Goal: Task Accomplishment & Management: Manage account settings

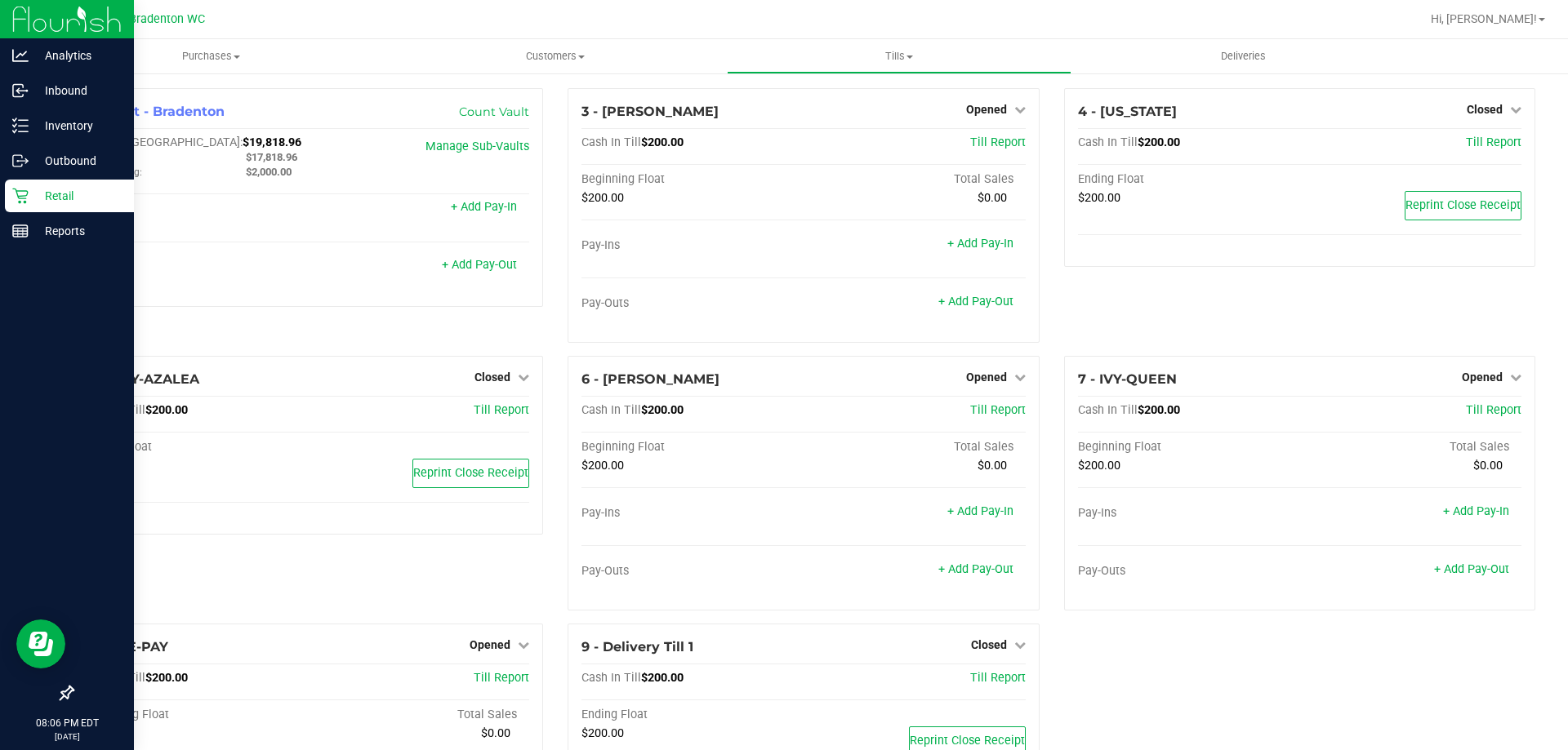
click at [16, 200] on icon at bounding box center [21, 196] width 16 height 16
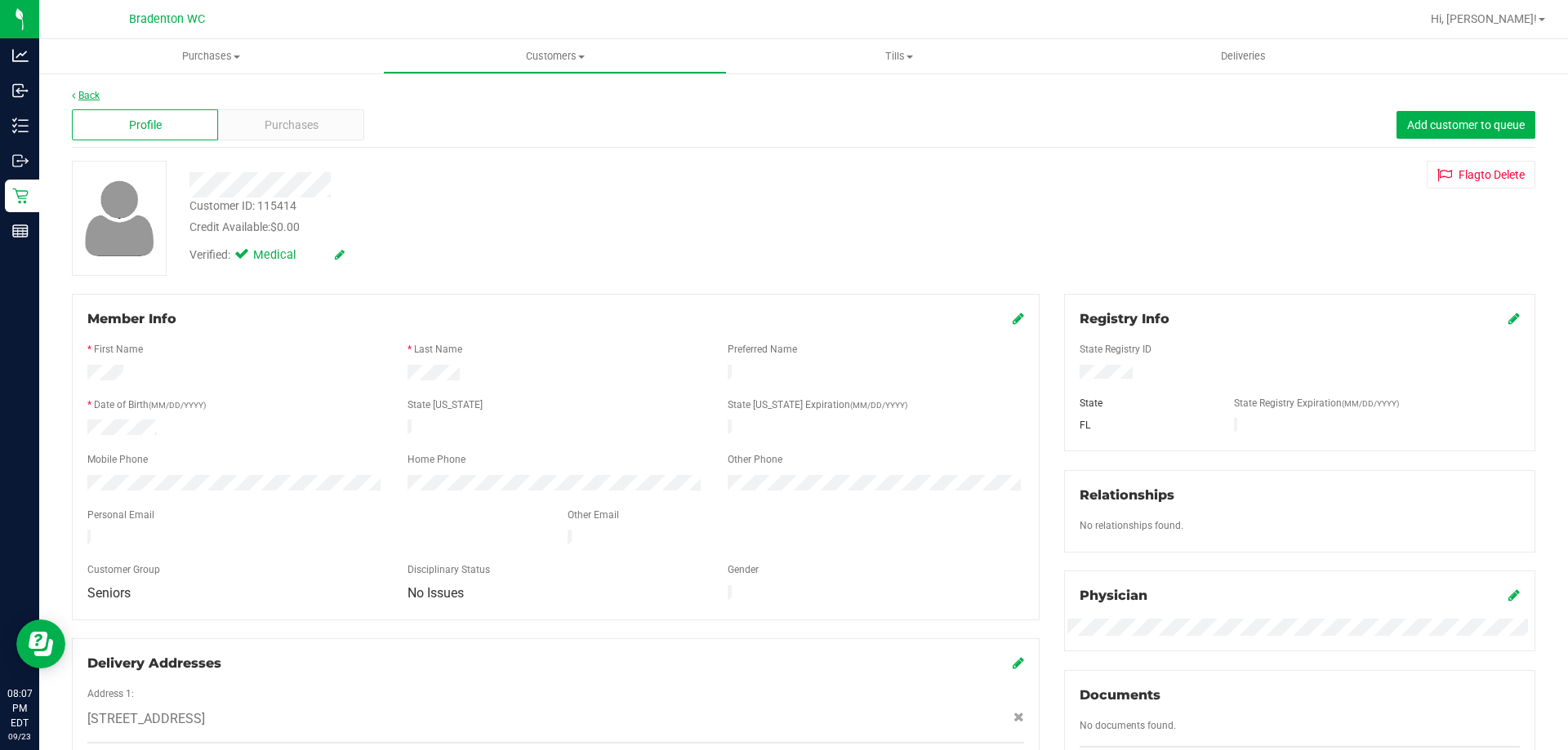
click at [95, 97] on link "Back" at bounding box center [86, 95] width 28 height 12
click at [273, 132] on span "Purchases" at bounding box center [292, 125] width 54 height 17
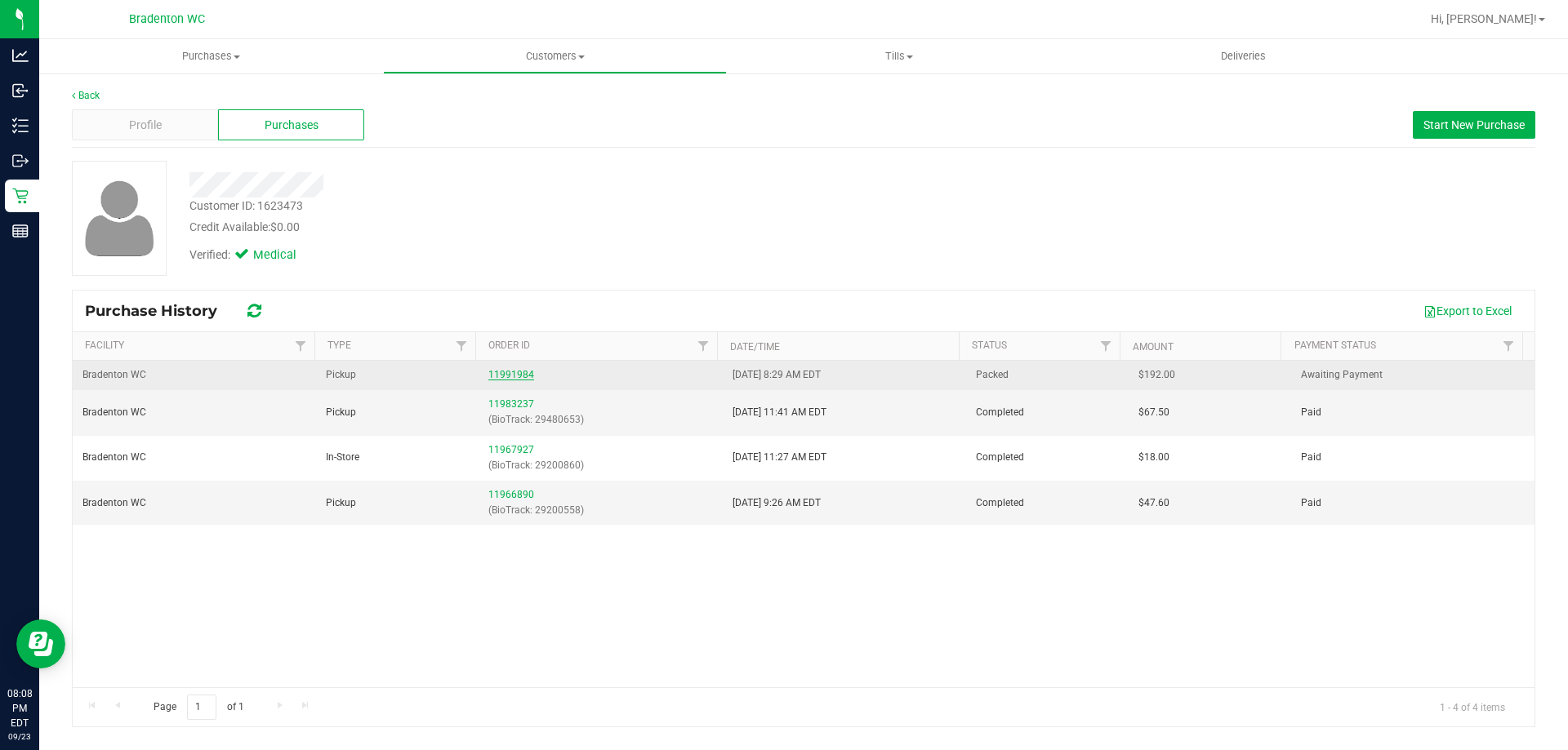
click at [502, 373] on link "11991984" at bounding box center [512, 375] width 46 height 12
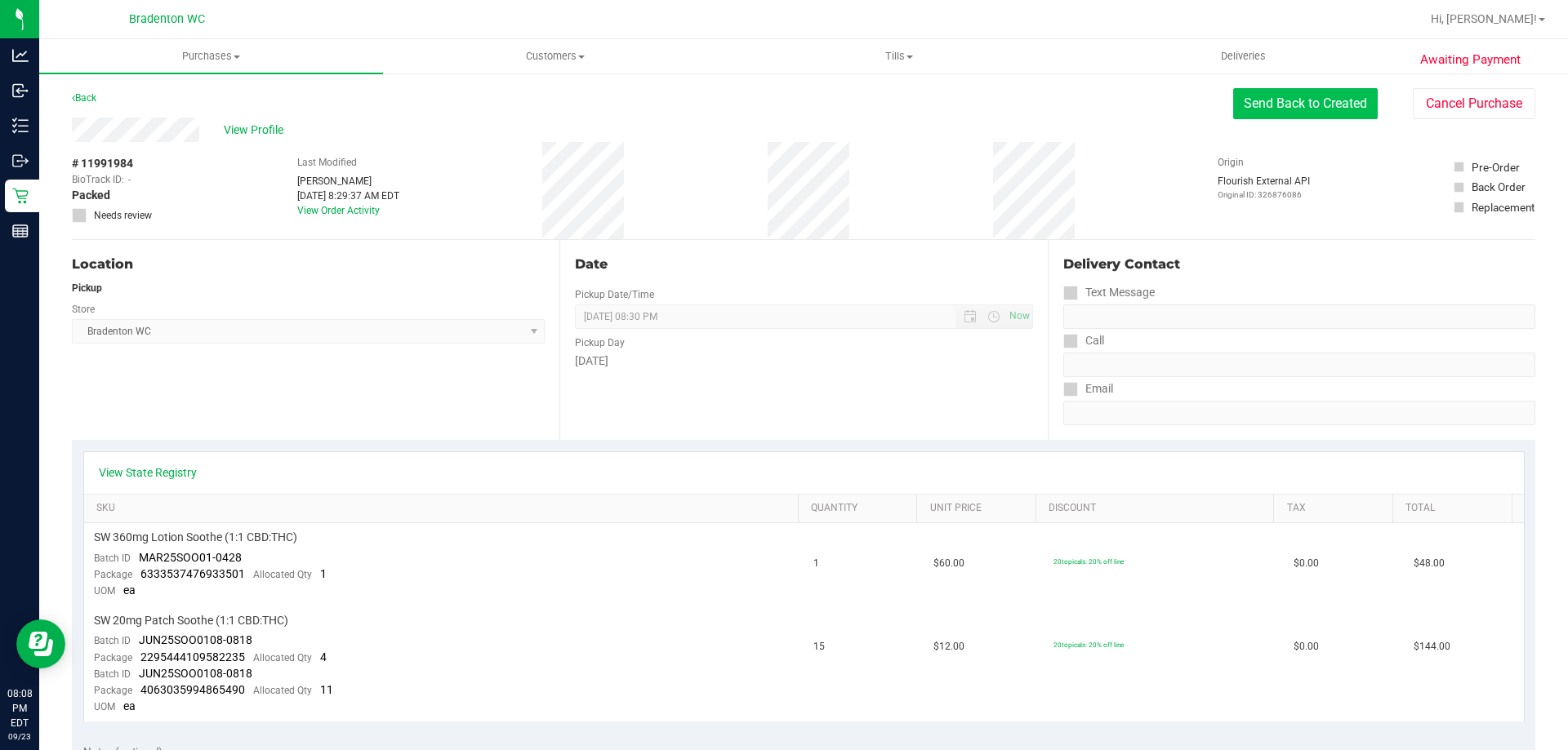
click at [1338, 111] on button "Send Back to Created" at bounding box center [1306, 104] width 145 height 31
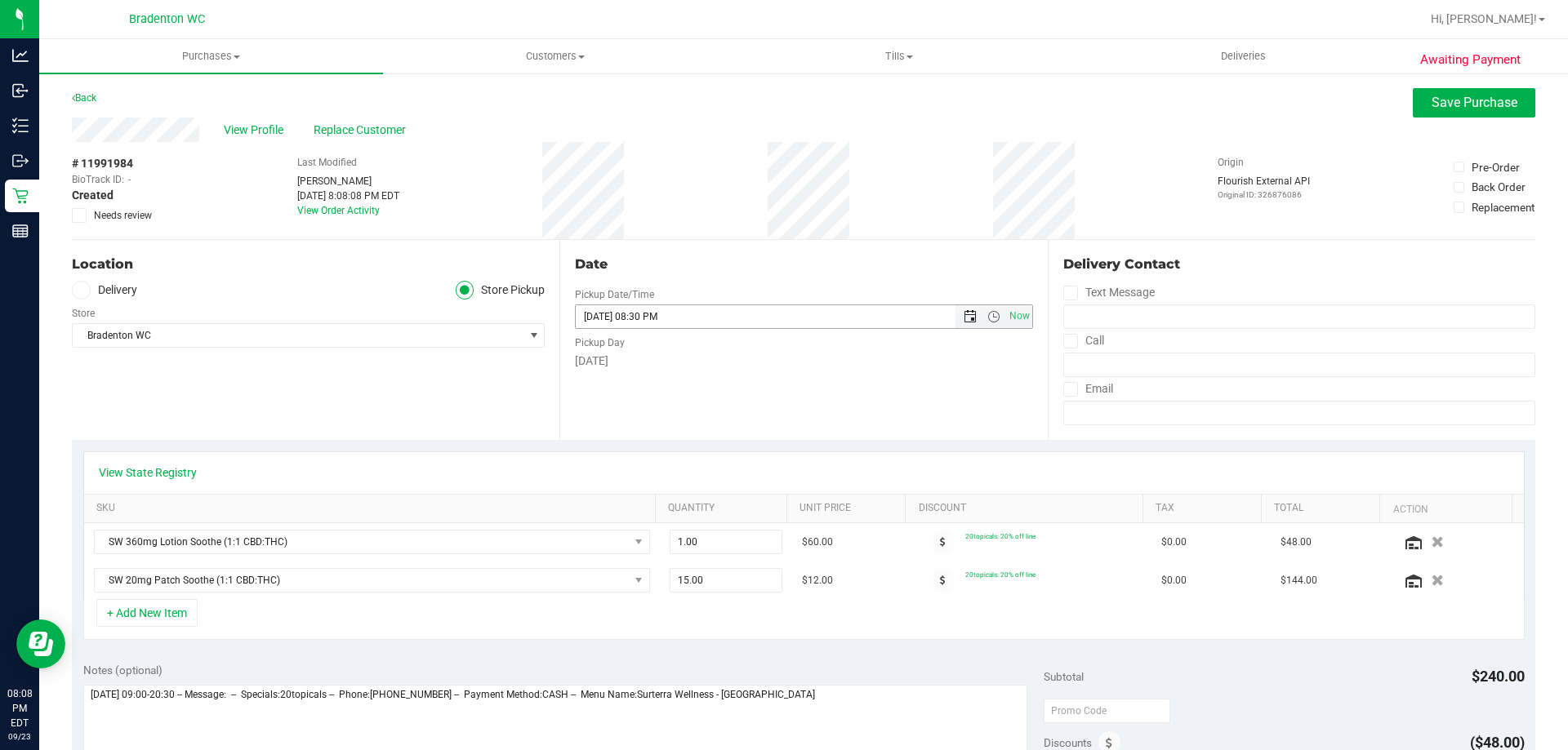
click at [966, 320] on span "Open the date view" at bounding box center [970, 317] width 13 height 13
click at [650, 479] on link "24" at bounding box center [657, 483] width 24 height 25
type input "[DATE] 08:30 PM"
click at [1431, 101] on span "Save Purchase" at bounding box center [1474, 102] width 86 height 16
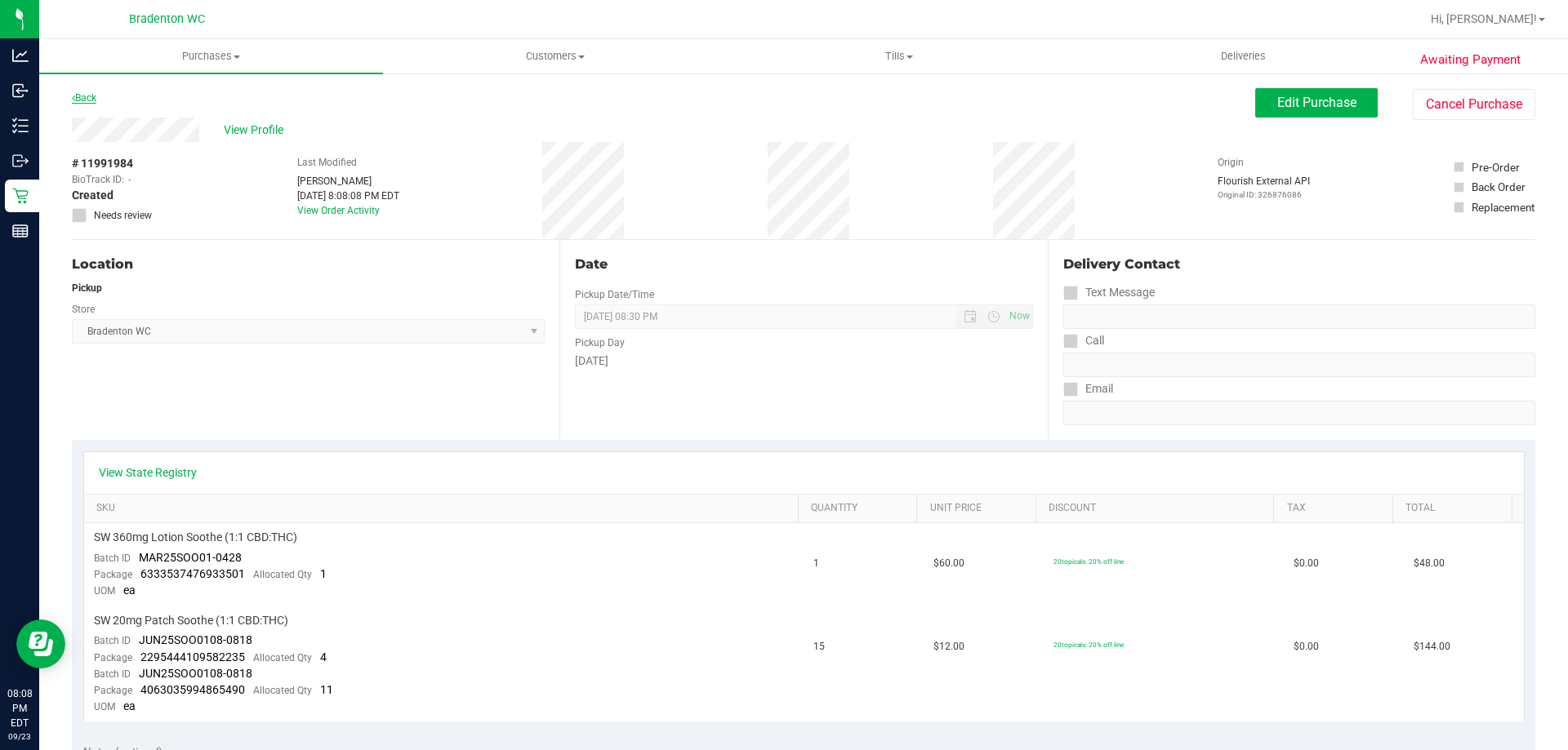
click at [90, 92] on link "Back" at bounding box center [84, 98] width 25 height 12
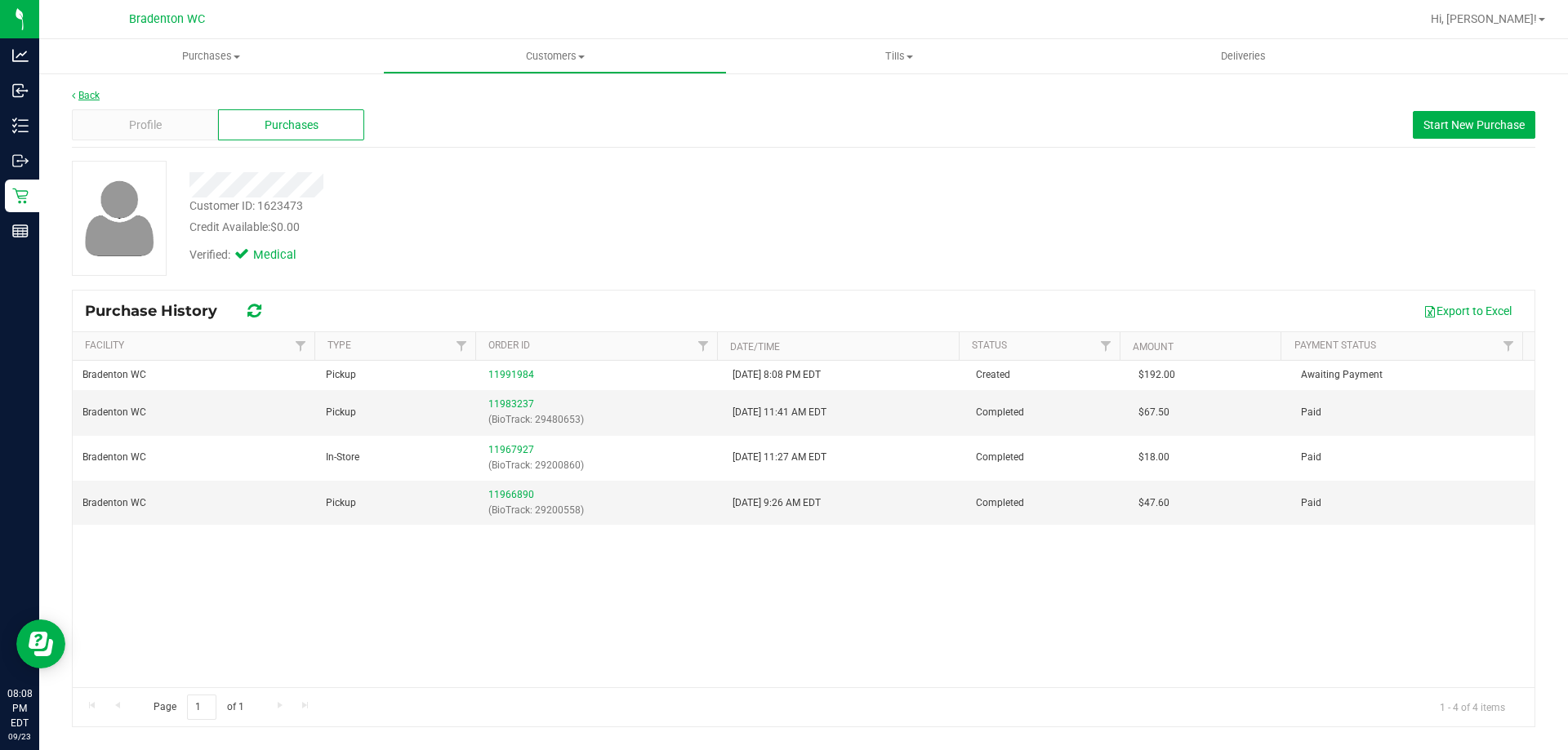
click at [87, 90] on link "Back" at bounding box center [86, 95] width 28 height 12
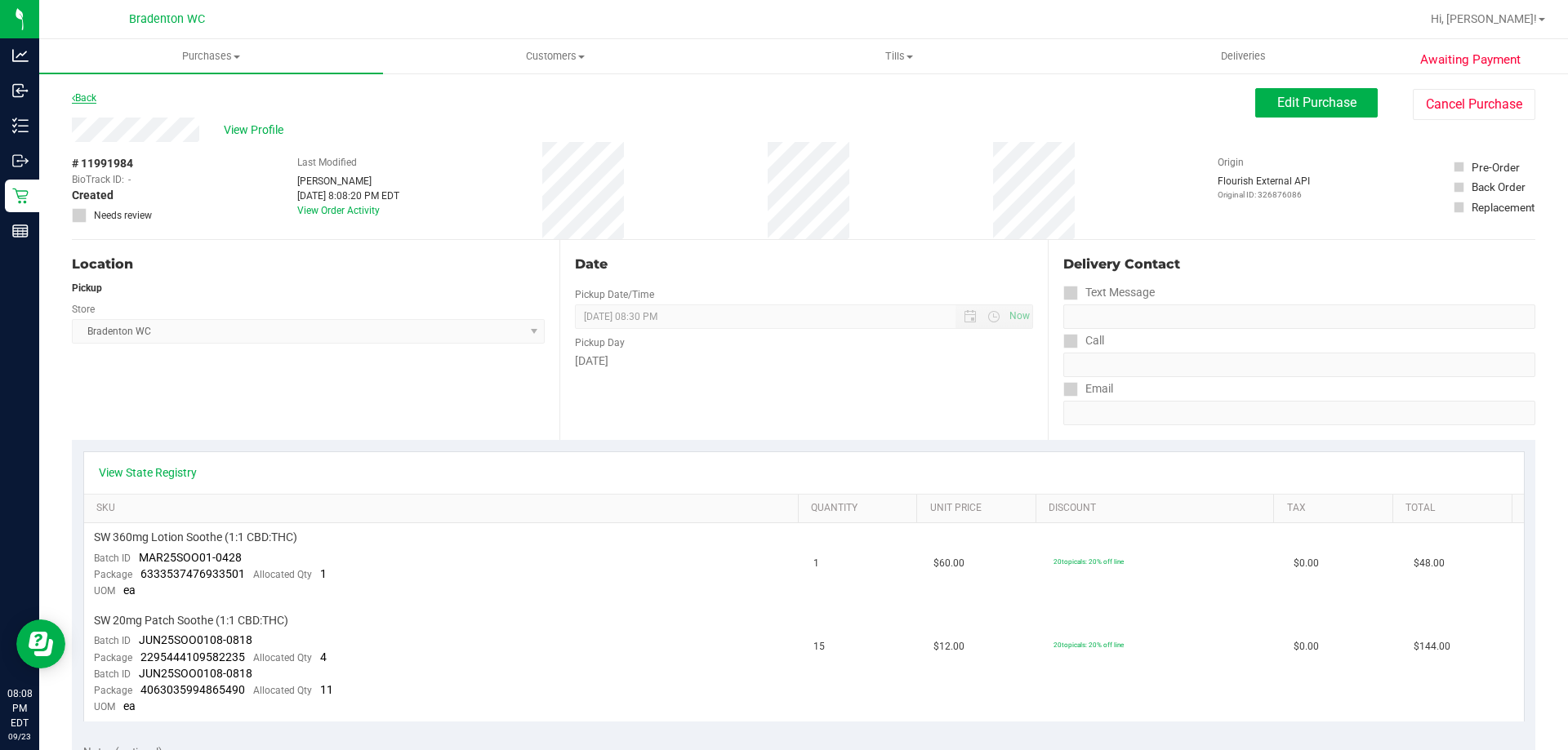
click at [91, 98] on link "Back" at bounding box center [84, 98] width 25 height 12
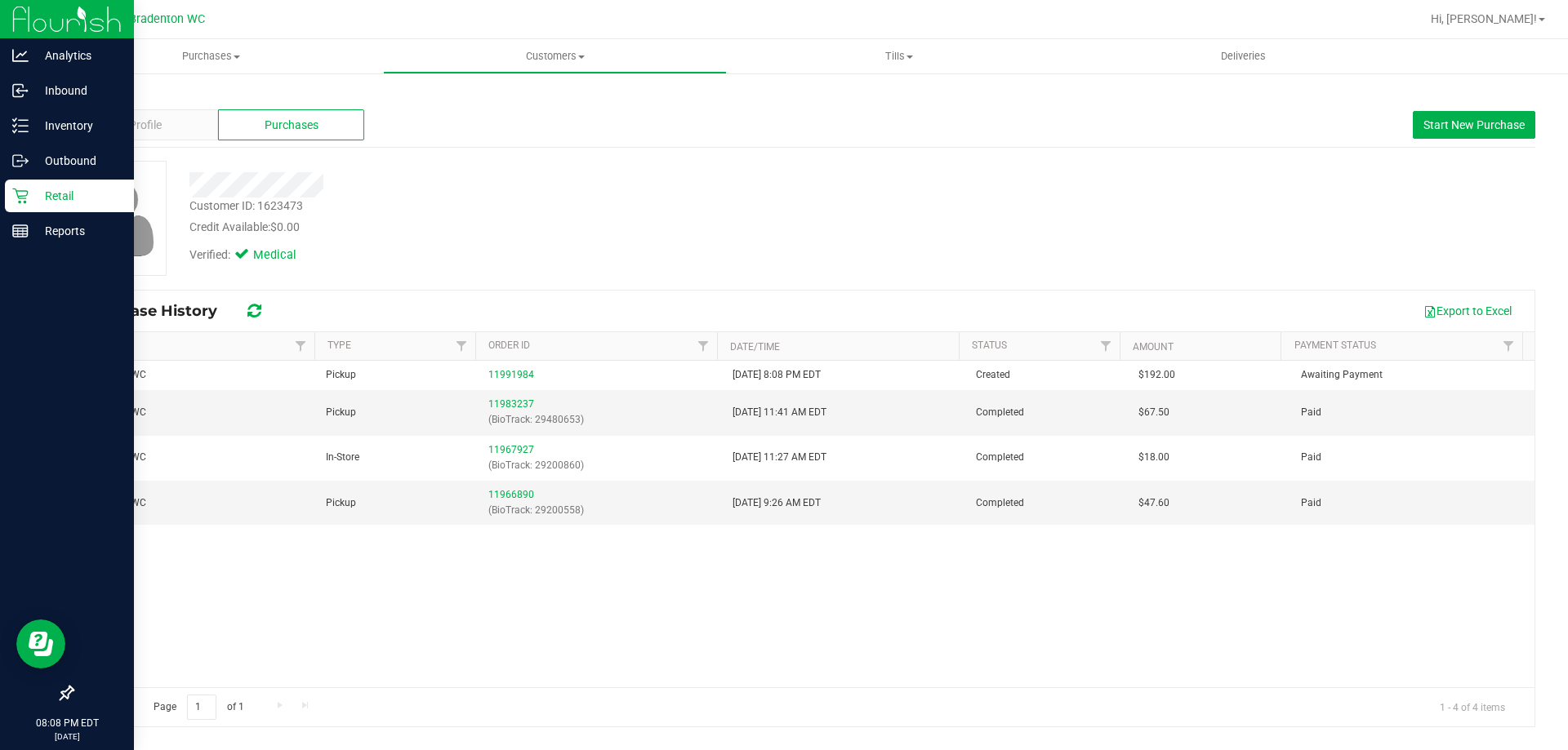
click at [35, 192] on p "Retail" at bounding box center [77, 196] width 98 height 20
